Goal: Find specific page/section

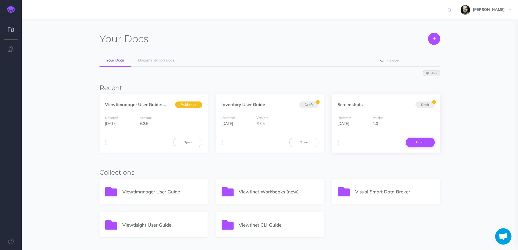
click at [421, 141] on link "Open" at bounding box center [420, 142] width 29 height 9
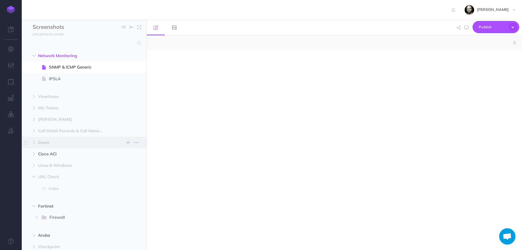
select select "null"
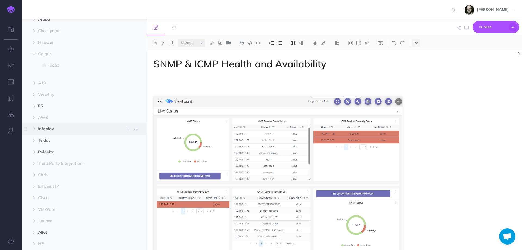
scroll to position [218, 0]
click at [51, 104] on span "F5" at bounding box center [72, 104] width 69 height 7
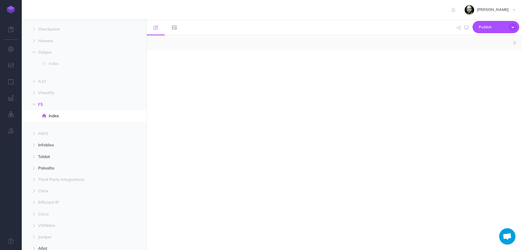
select select "null"
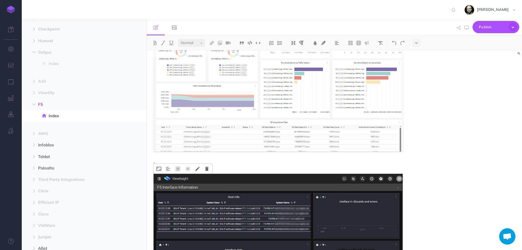
scroll to position [147, 0]
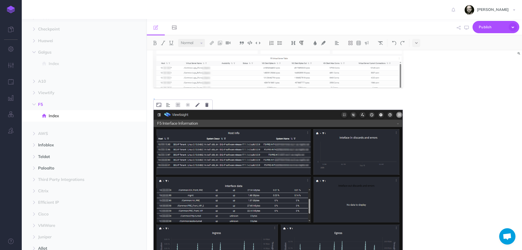
drag, startPoint x: 235, startPoint y: 67, endPoint x: 253, endPoint y: 133, distance: 68.3
click at [253, 133] on div at bounding box center [278, 181] width 263 height 557
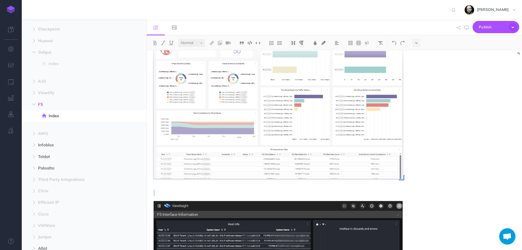
scroll to position [0, 0]
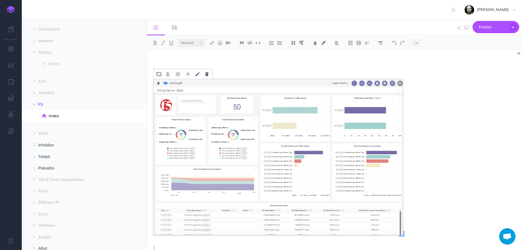
click at [232, 132] on img at bounding box center [278, 157] width 249 height 156
